Goal: Register for event/course

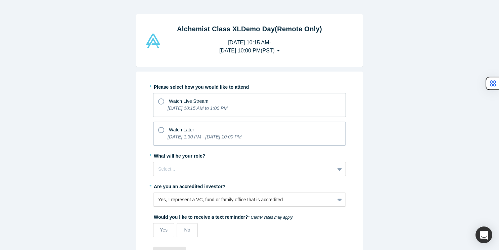
click at [160, 132] on icon at bounding box center [161, 130] width 6 height 6
click at [0, 0] on input "Watch Later [DATE] 1:30 PM - [DATE] 10:00 PM" at bounding box center [0, 0] width 0 height 0
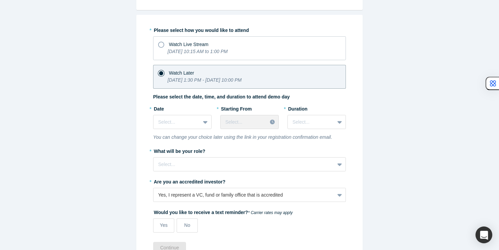
scroll to position [57, 0]
click at [183, 119] on div at bounding box center [176, 121] width 37 height 8
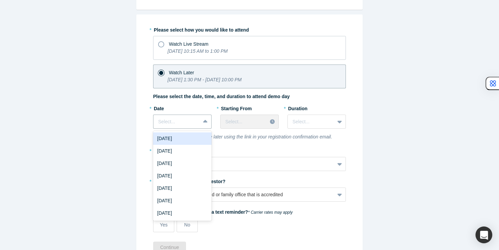
click at [186, 136] on div "[DATE]" at bounding box center [182, 138] width 58 height 12
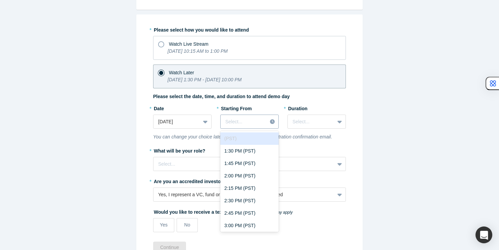
click at [249, 120] on div at bounding box center [243, 121] width 37 height 8
click at [243, 152] on div "1:30 PM (PST)" at bounding box center [249, 151] width 58 height 12
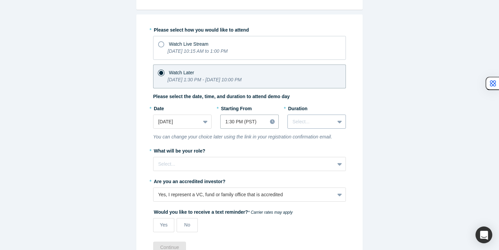
click at [308, 116] on div "Select..." at bounding box center [311, 121] width 47 height 11
click at [302, 188] on div "2.5 hours" at bounding box center [316, 188] width 58 height 12
click at [176, 165] on div "Select..." at bounding box center [243, 163] width 181 height 11
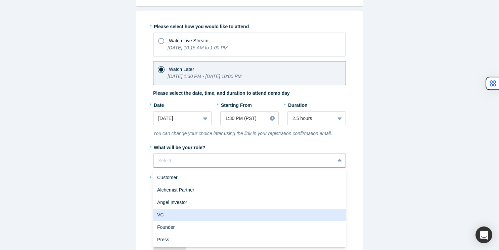
click at [180, 216] on div "VC" at bounding box center [249, 214] width 193 height 12
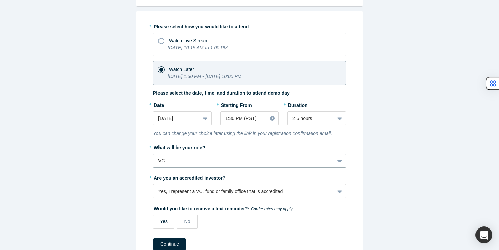
click at [167, 222] on label "Yes" at bounding box center [163, 221] width 21 height 14
click at [0, 0] on input "Yes" at bounding box center [0, 0] width 0 height 0
select select "US"
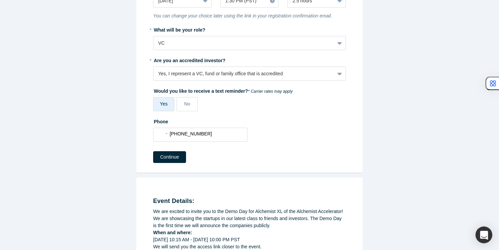
scroll to position [180, 0]
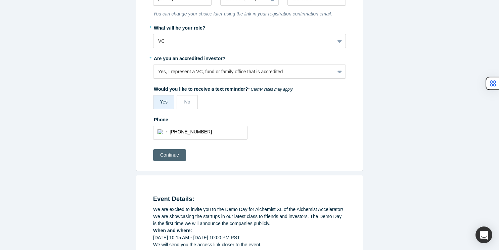
click at [170, 156] on button "Continue" at bounding box center [169, 155] width 33 height 12
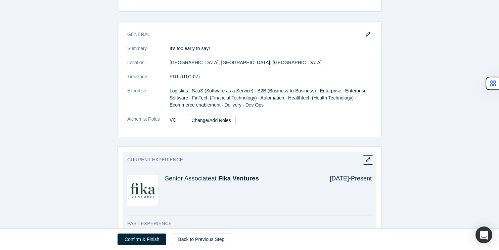
scroll to position [239, 0]
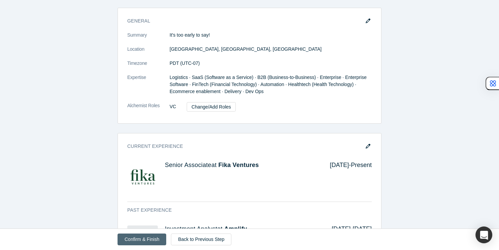
click at [141, 240] on button "Confirm & Finish" at bounding box center [141, 239] width 49 height 12
